Goal: Task Accomplishment & Management: Complete application form

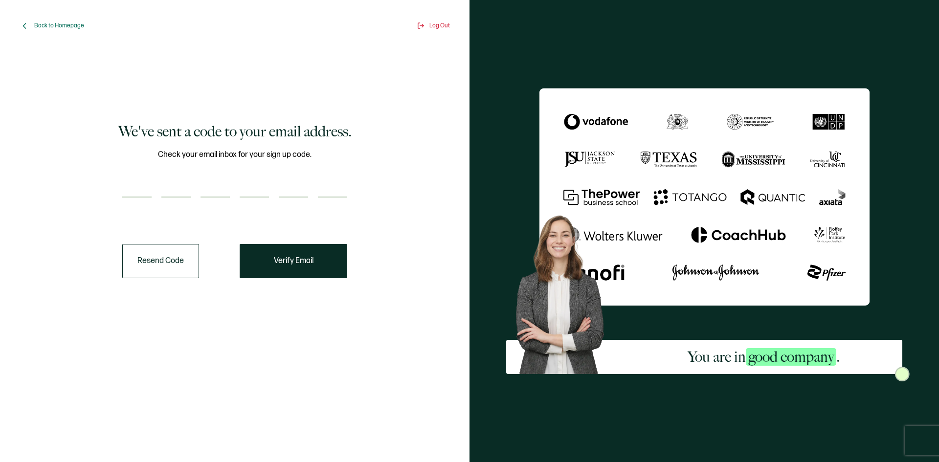
click at [128, 192] on input "number" at bounding box center [136, 188] width 29 height 20
click at [214, 192] on input "number" at bounding box center [215, 188] width 29 height 20
type input "7"
type input "1"
type input "7"
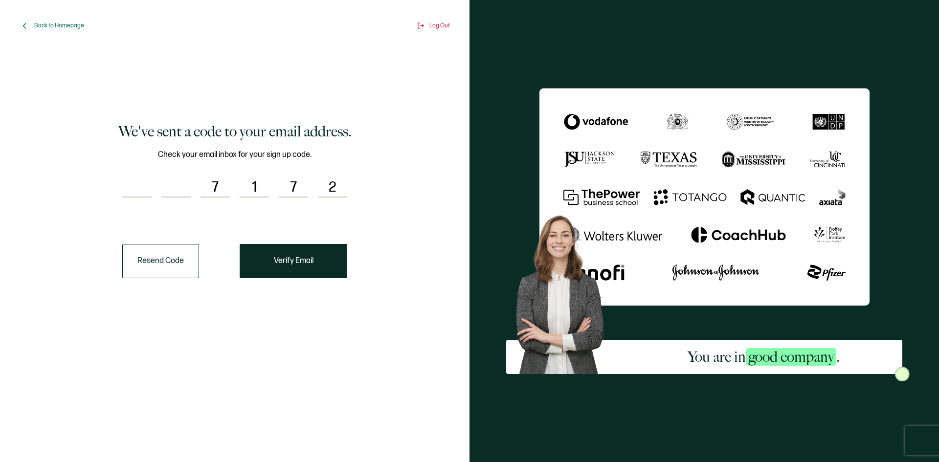
type input "2"
click at [144, 188] on input "number" at bounding box center [136, 188] width 29 height 20
type input "7"
type input "1"
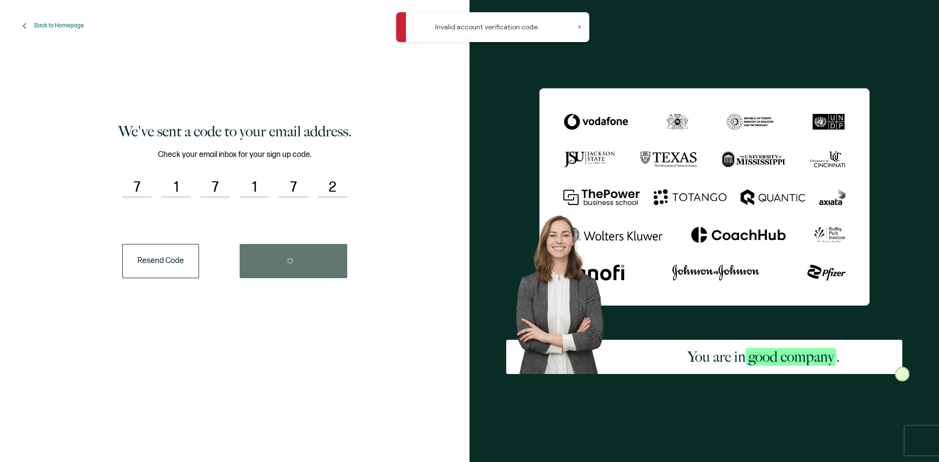
type input "7"
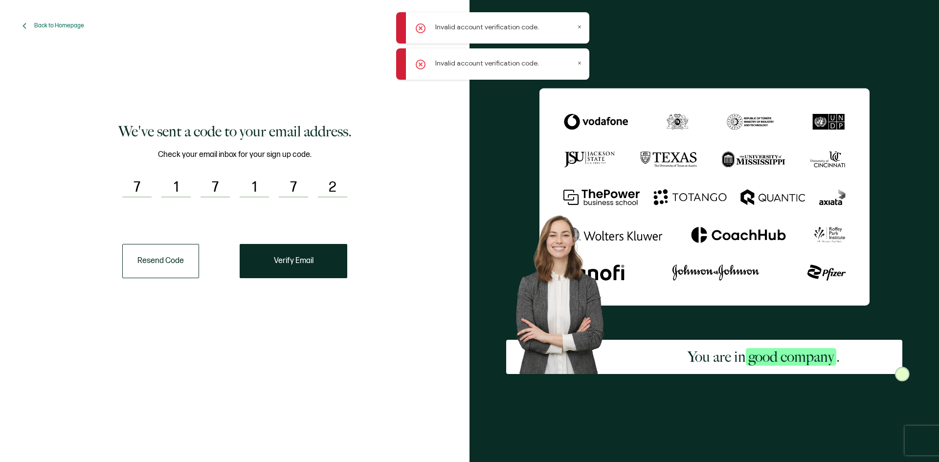
type input "1"
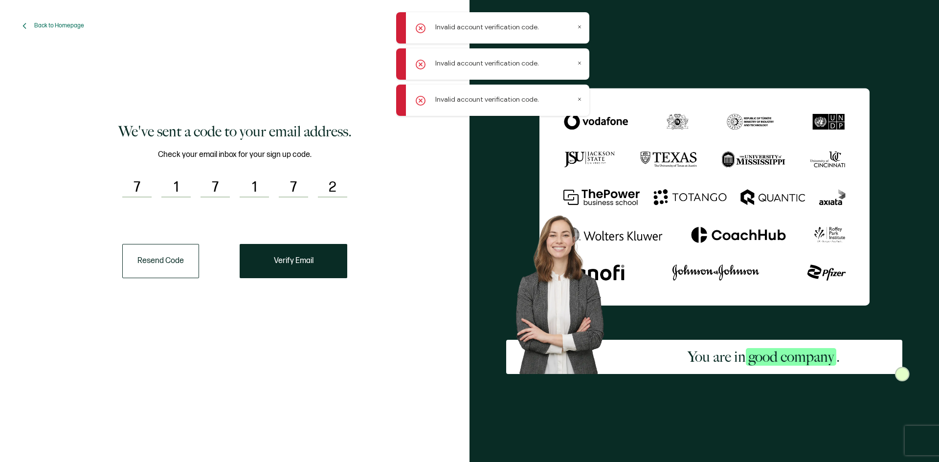
click at [258, 182] on input "1" at bounding box center [254, 188] width 29 height 20
type input "2"
click at [346, 187] on input "2" at bounding box center [332, 188] width 29 height 20
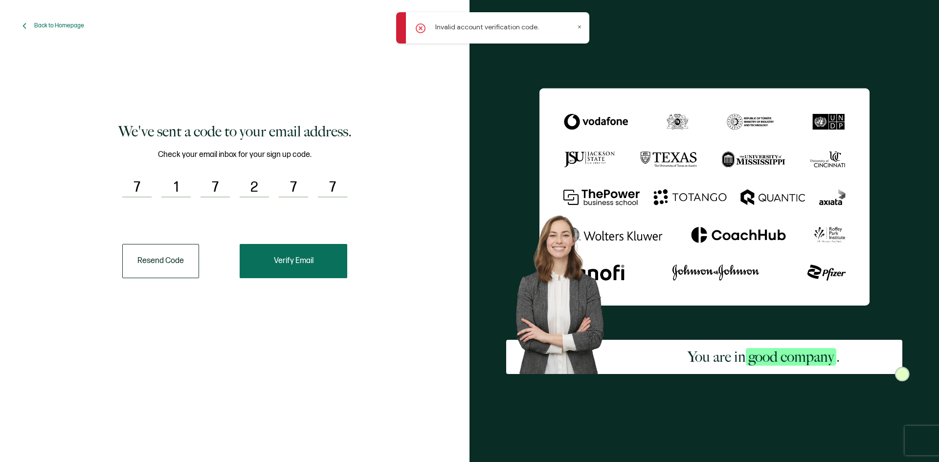
type input "7"
click at [296, 262] on span "Verify Email" at bounding box center [294, 261] width 40 height 8
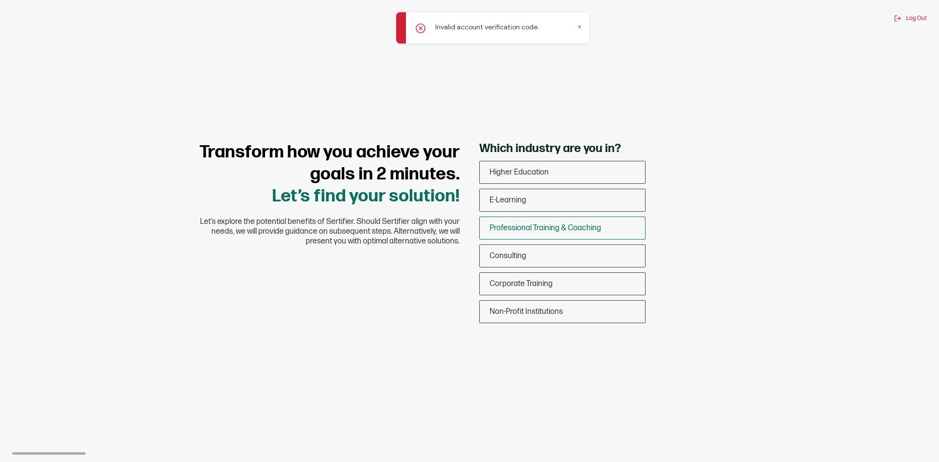
click at [575, 228] on span "Professional Training & Coaching" at bounding box center [546, 227] width 112 height 9
click at [0, 0] on input "Professional Training & Coaching" at bounding box center [0, 0] width 0 height 0
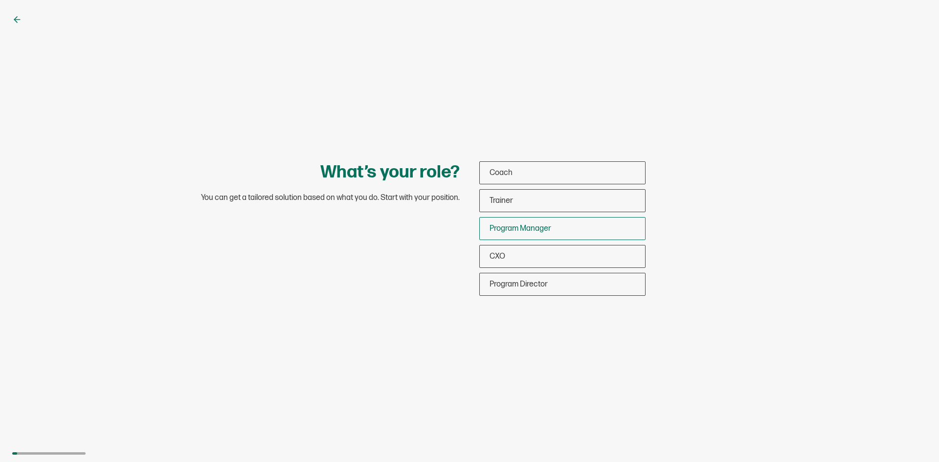
click at [499, 227] on span "Program Manager" at bounding box center [521, 228] width 62 height 9
click at [0, 0] on input "Program Manager" at bounding box center [0, 0] width 0 height 0
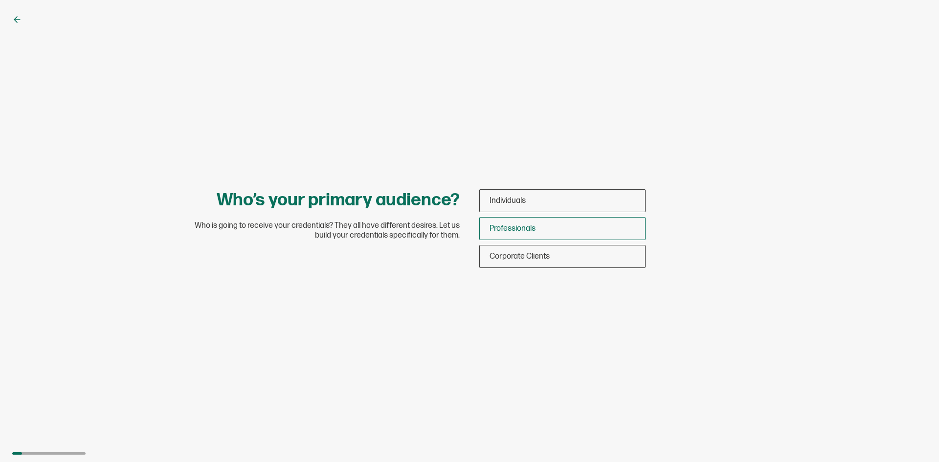
click at [491, 230] on span "Professionals" at bounding box center [513, 228] width 46 height 9
click at [0, 0] on input "Professionals" at bounding box center [0, 0] width 0 height 0
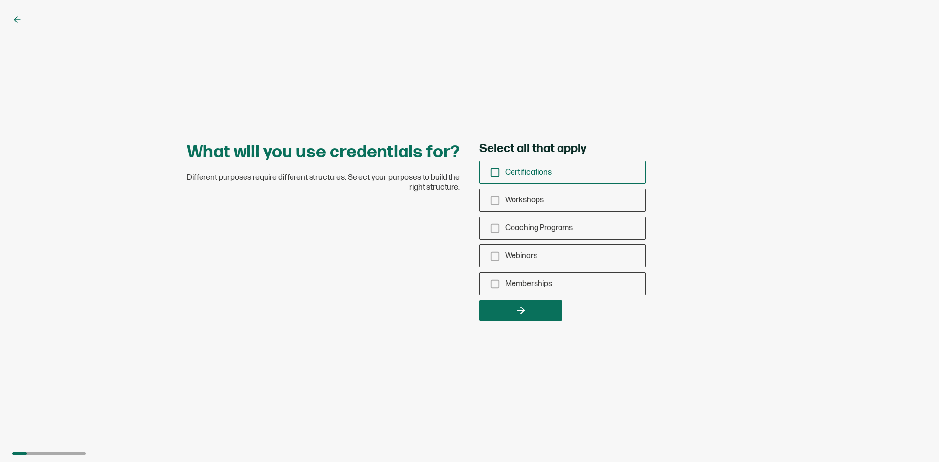
click at [515, 175] on span "Certifications" at bounding box center [528, 172] width 46 height 9
click at [0, 0] on input "Certifications" at bounding box center [0, 0] width 0 height 0
click at [485, 207] on div "Workshops" at bounding box center [562, 200] width 165 height 23
click at [0, 0] on input "Workshops" at bounding box center [0, 0] width 0 height 0
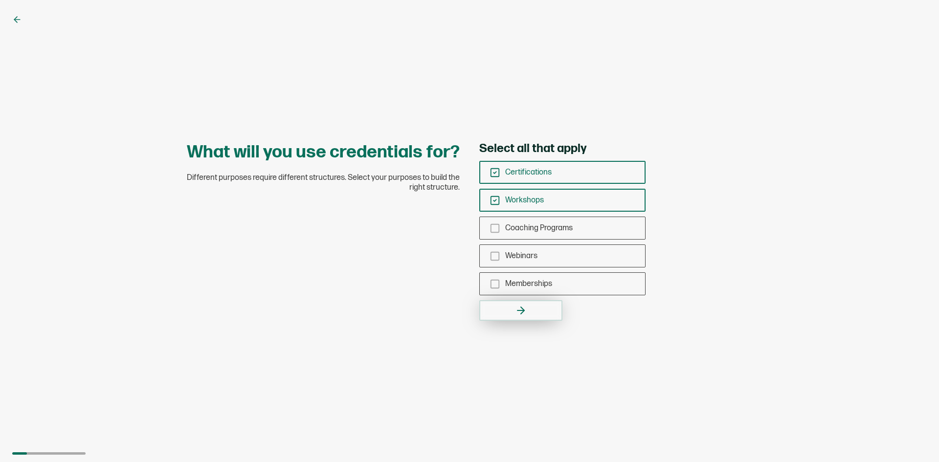
click at [496, 311] on button "button" at bounding box center [520, 310] width 83 height 21
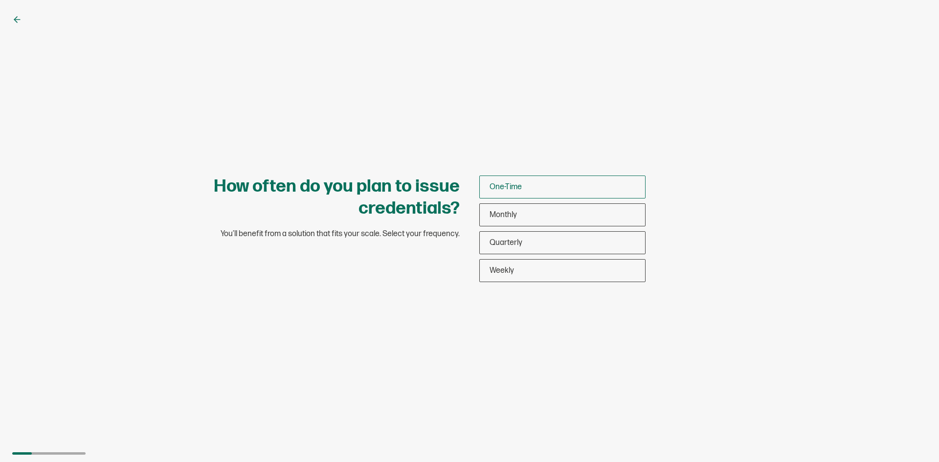
click at [539, 188] on div "One-Time" at bounding box center [562, 187] width 165 height 23
click at [0, 0] on input "One-Time" at bounding box center [0, 0] width 0 height 0
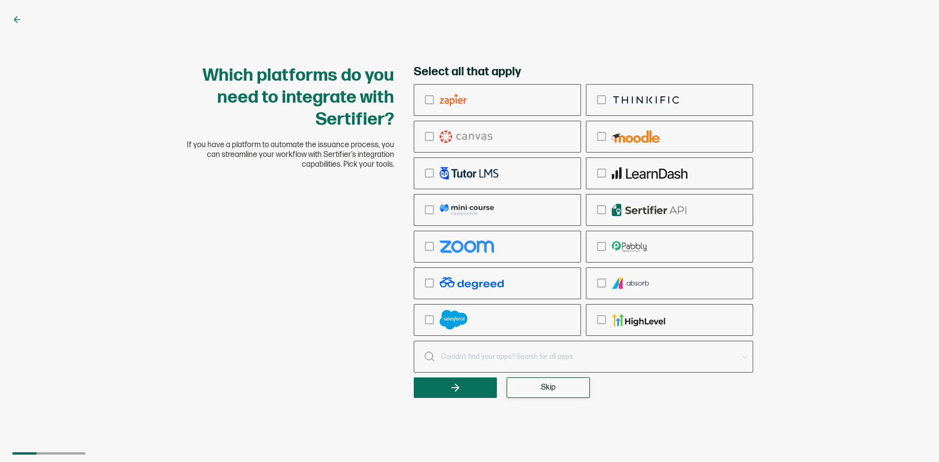
click at [524, 397] on button "Skip" at bounding box center [548, 388] width 83 height 21
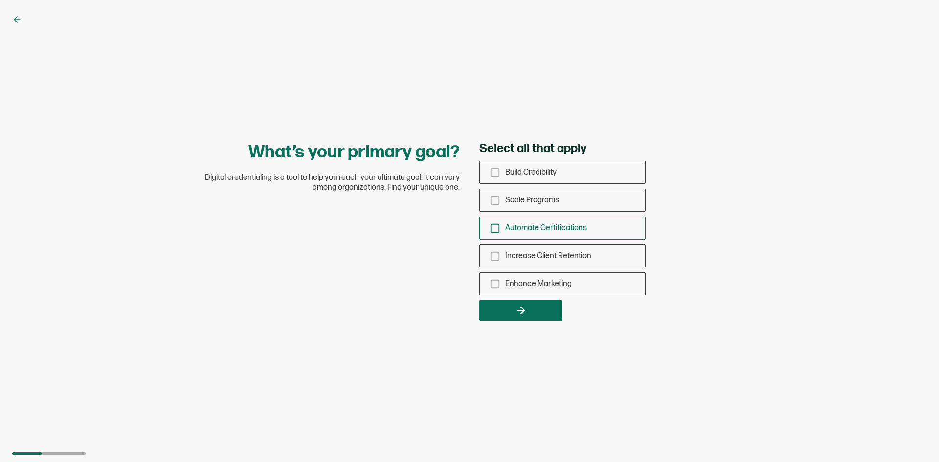
click at [538, 233] on div "Automate Certifications" at bounding box center [562, 228] width 165 height 23
click at [0, 0] on input "Automate Certifications" at bounding box center [0, 0] width 0 height 0
click at [525, 315] on icon "button" at bounding box center [521, 311] width 12 height 12
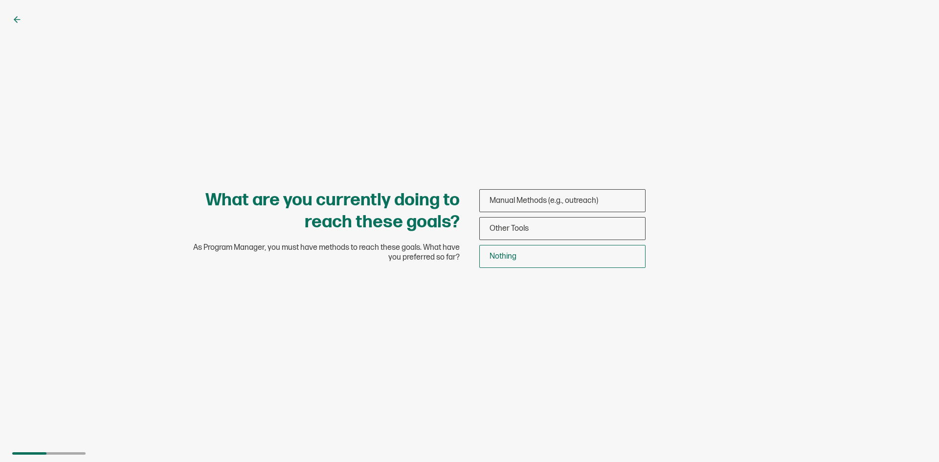
click at [536, 254] on div "Nothing" at bounding box center [562, 256] width 165 height 23
click at [0, 0] on input "Nothing" at bounding box center [0, 0] width 0 height 0
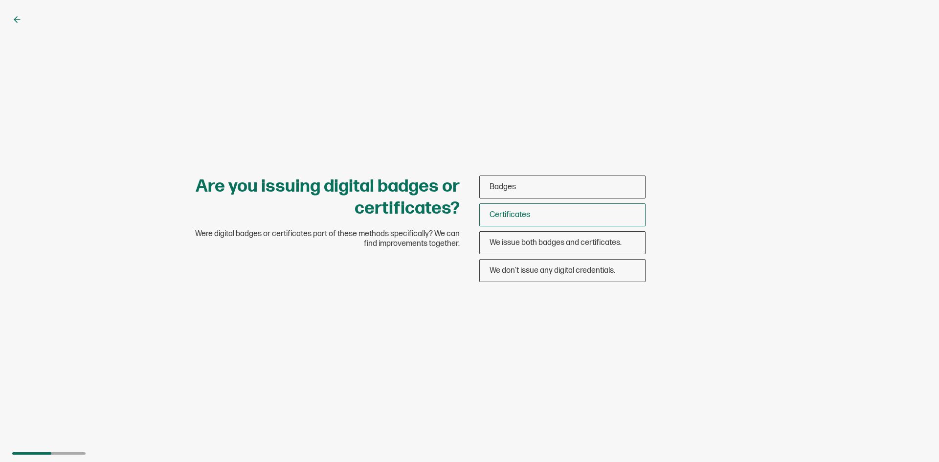
click at [527, 216] on span "Certificates" at bounding box center [510, 214] width 41 height 9
click at [0, 0] on input "Certificates" at bounding box center [0, 0] width 0 height 0
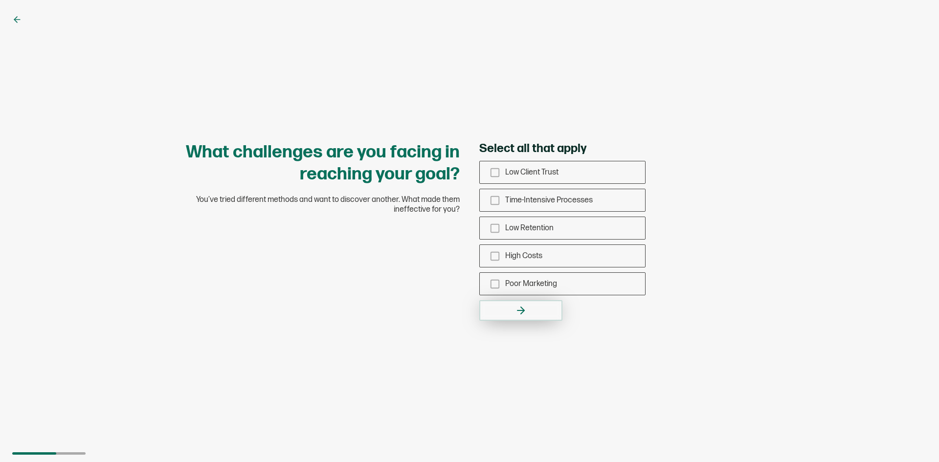
click at [519, 312] on icon "button" at bounding box center [521, 311] width 12 height 12
click at [526, 258] on span "High Costs" at bounding box center [523, 255] width 37 height 9
click at [0, 0] on input "High Costs" at bounding box center [0, 0] width 0 height 0
click at [521, 315] on icon "button" at bounding box center [521, 311] width 12 height 12
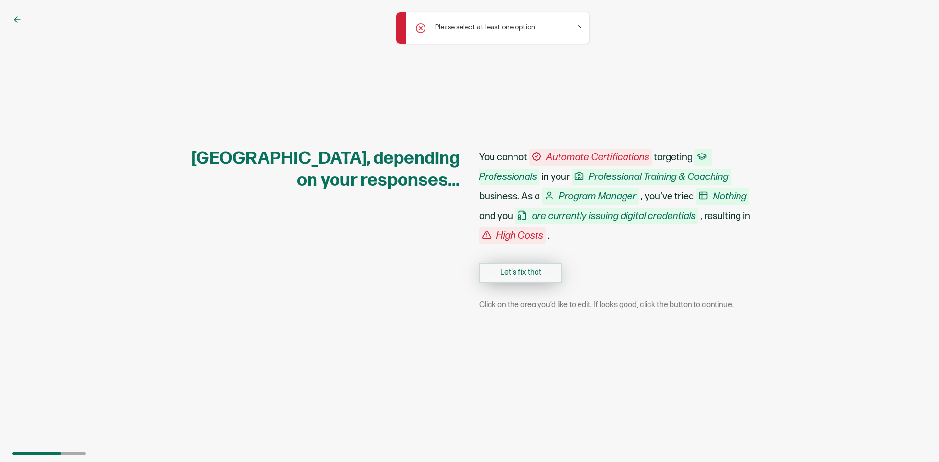
click at [522, 273] on button "Let's fix that" at bounding box center [520, 273] width 83 height 21
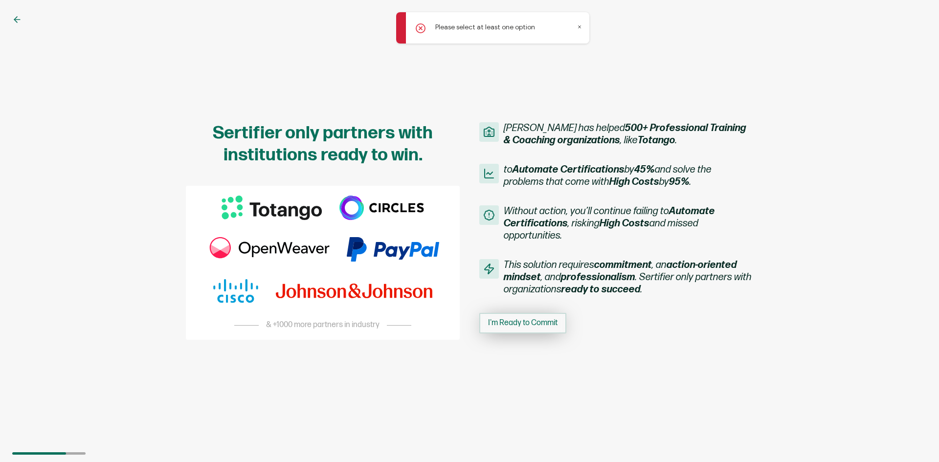
click at [512, 320] on span "I'm Ready to Commit" at bounding box center [522, 323] width 69 height 8
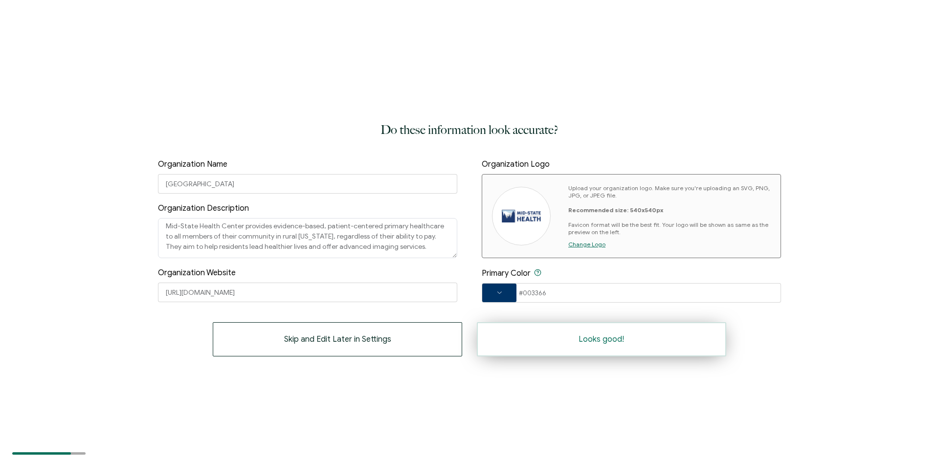
click at [617, 332] on button "Looks good!" at bounding box center [601, 339] width 249 height 34
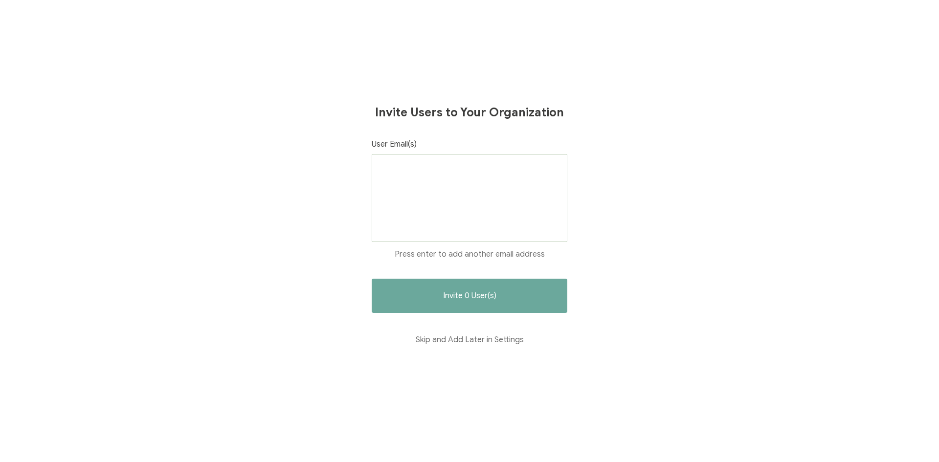
click at [436, 188] on div at bounding box center [470, 198] width 196 height 88
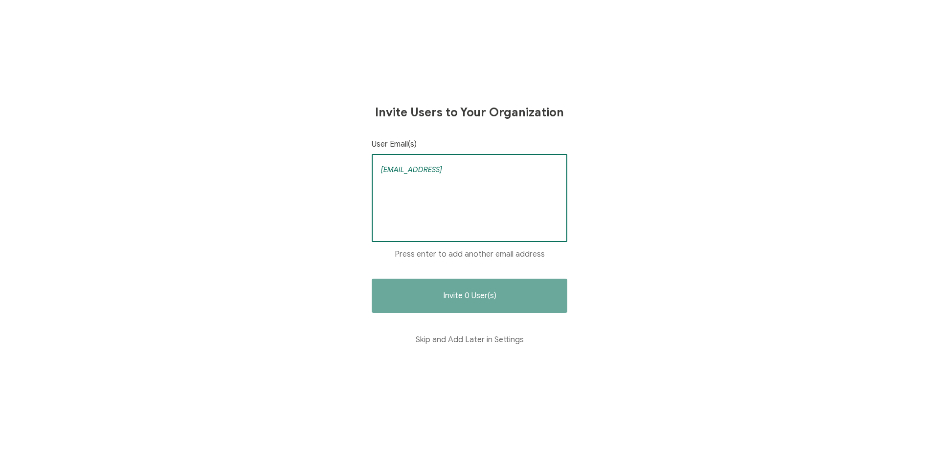
type input "[EMAIL_ADDRESS][DOMAIN_NAME]"
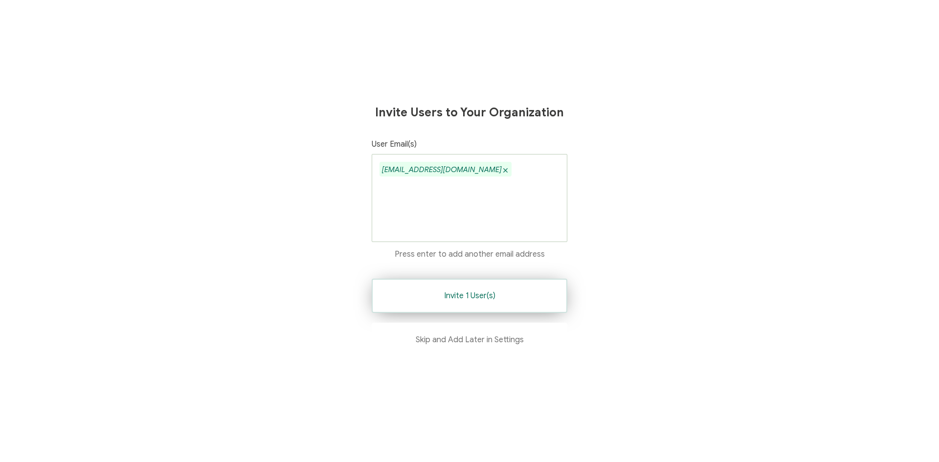
click at [478, 292] on span "Invite 1 User(s)" at bounding box center [469, 296] width 51 height 8
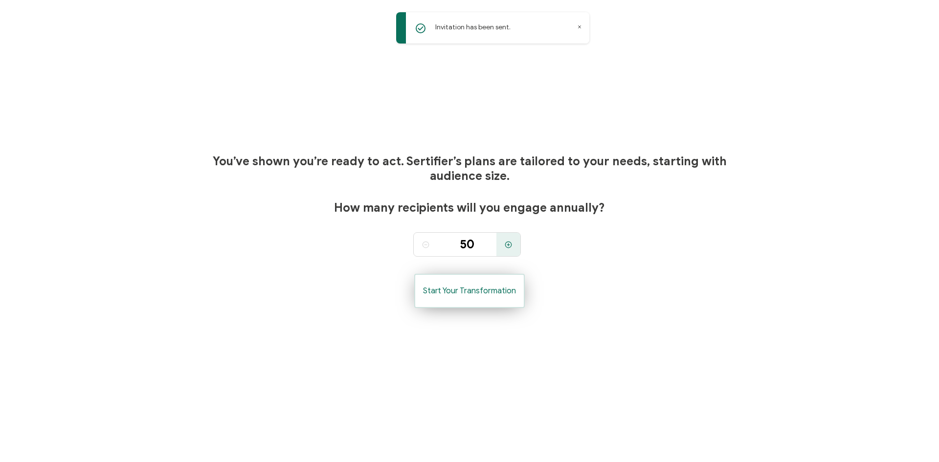
click at [489, 298] on button "Start Your Transformation" at bounding box center [469, 291] width 111 height 34
